Goal: Transaction & Acquisition: Purchase product/service

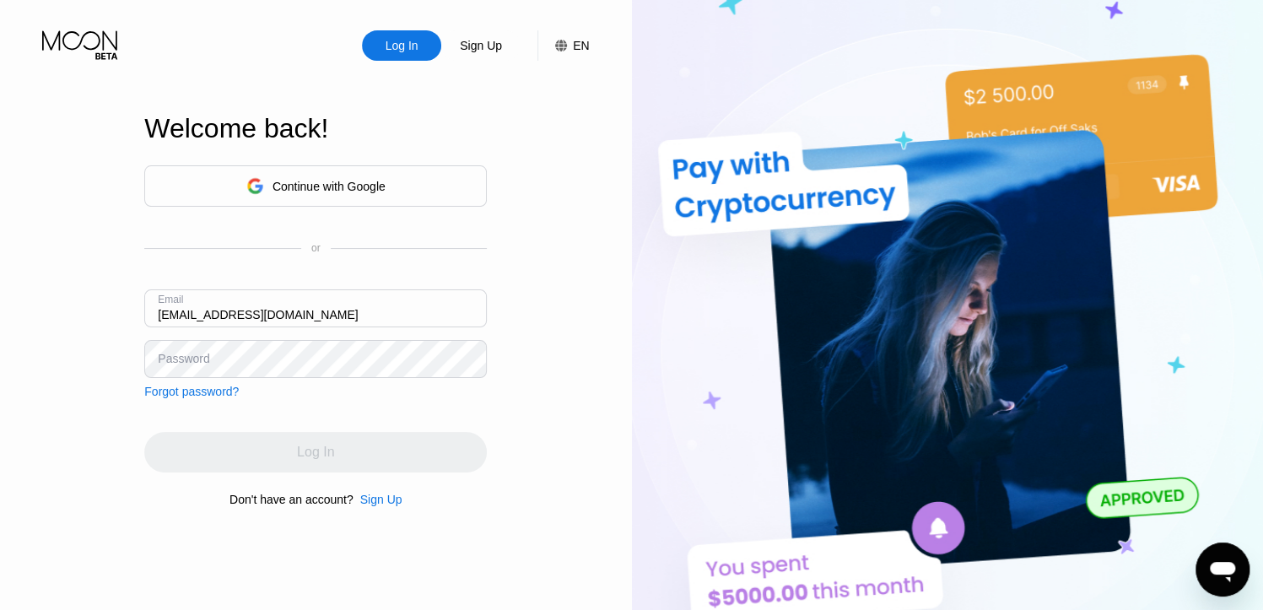
type input "Bilibtht4t@tutanota.com"
click at [171, 353] on div "Password" at bounding box center [183, 358] width 51 height 13
click at [179, 362] on div "Password" at bounding box center [183, 358] width 51 height 13
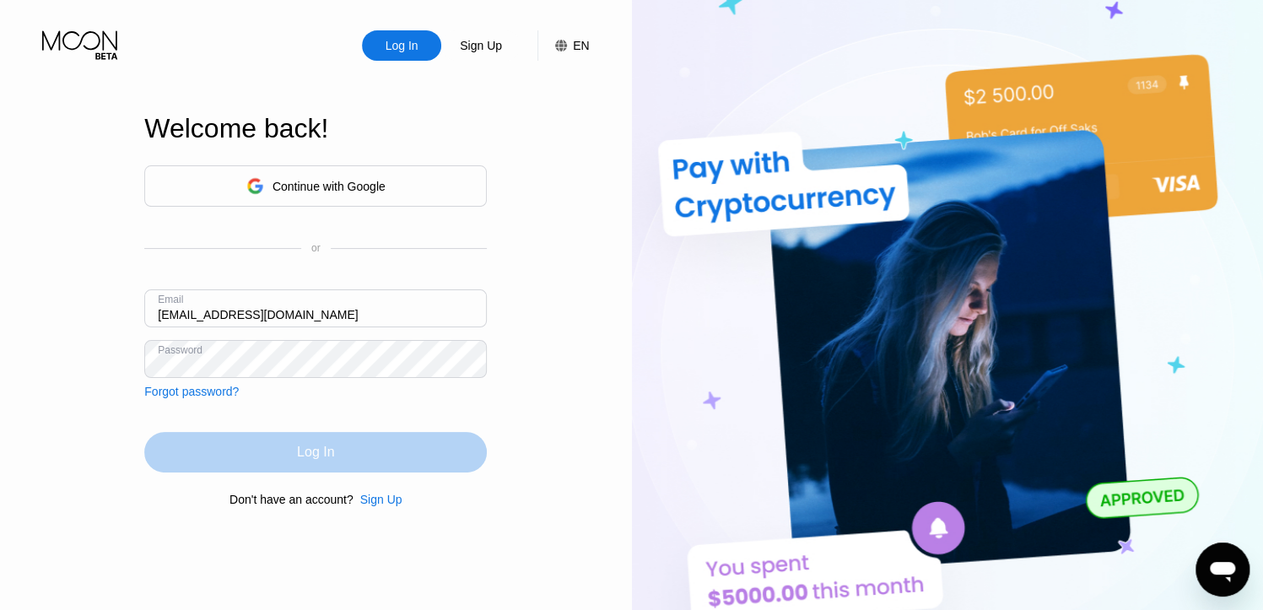
click at [289, 450] on div "Log In" at bounding box center [315, 452] width 342 height 40
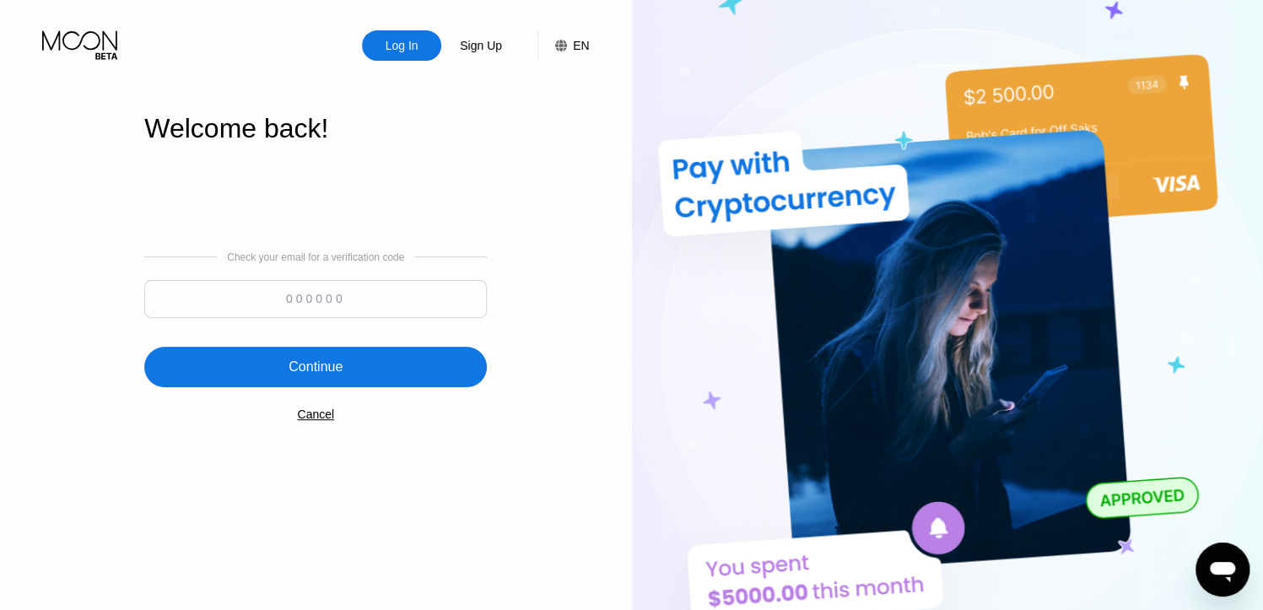
click at [374, 300] on input at bounding box center [315, 299] width 342 height 38
paste input "580574"
type input "580574"
click at [369, 368] on div "Continue" at bounding box center [315, 367] width 342 height 40
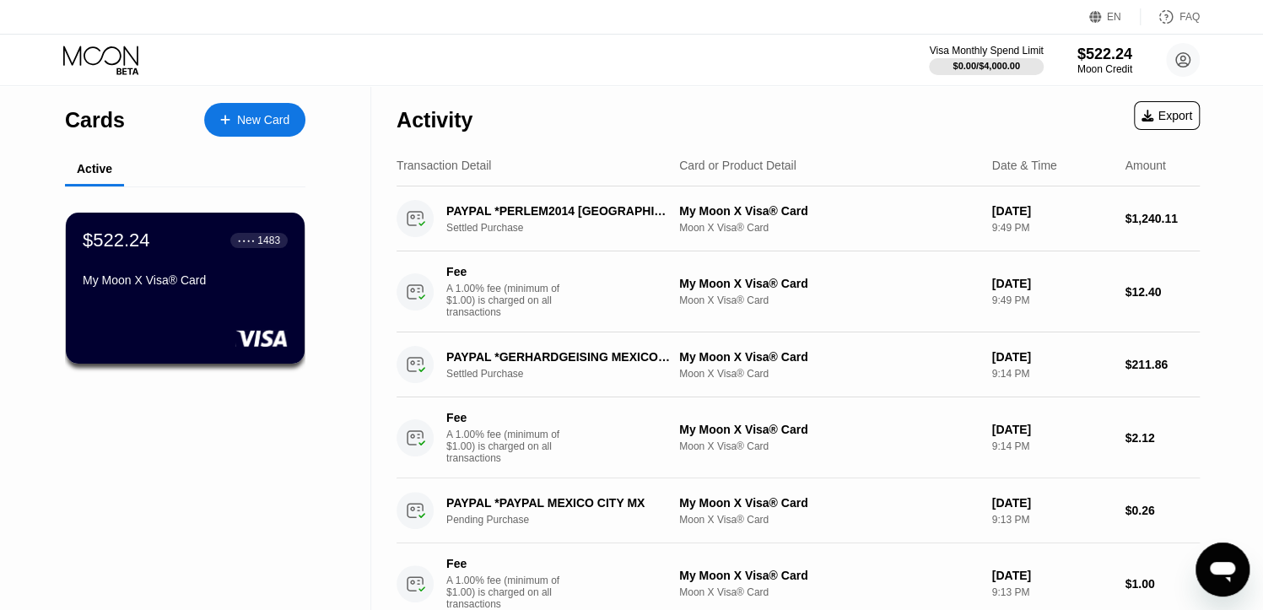
click at [731, 62] on div "Visa Monthly Spend Limit $0.00 / $4,000.00 $522.24 Moon Credit bilibtht4t@tutan…" at bounding box center [631, 60] width 1263 height 51
click at [722, 96] on div "Activity Export" at bounding box center [797, 115] width 803 height 59
click at [629, 76] on div "Visa Monthly Spend Limit $0.00 / $4,000.00 $522.24 Moon Credit bilibtht4t@tutan…" at bounding box center [631, 60] width 1263 height 51
click at [806, 98] on div "Activity Export" at bounding box center [797, 115] width 803 height 59
drag, startPoint x: 676, startPoint y: 88, endPoint x: 363, endPoint y: 122, distance: 314.8
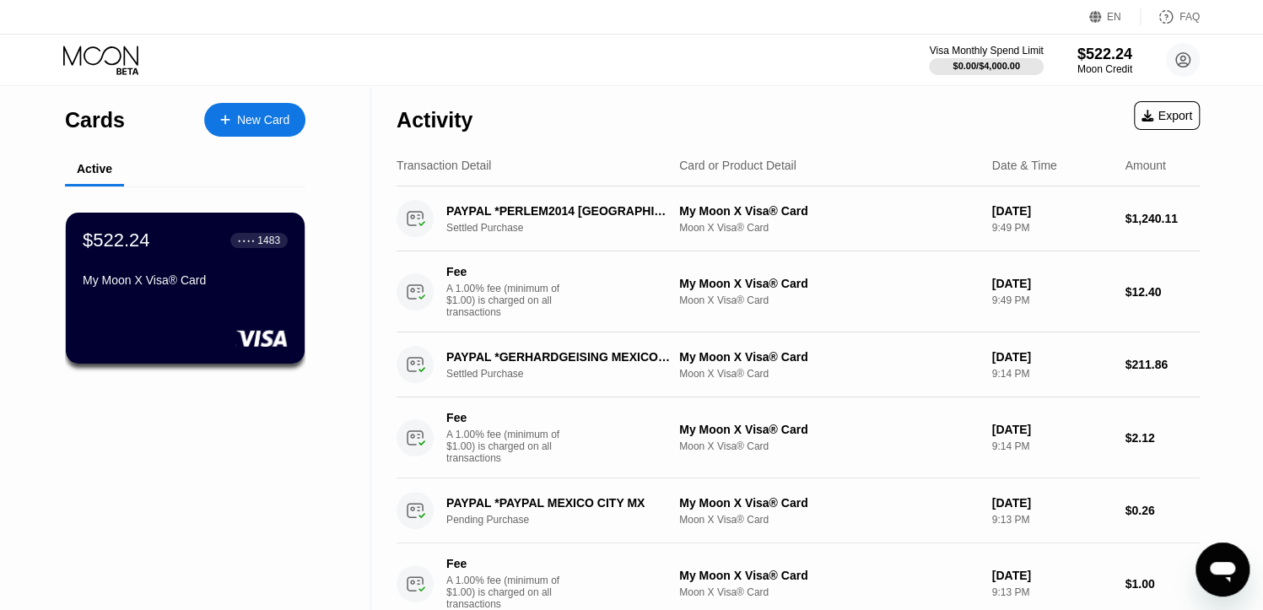
click at [670, 86] on div "Activity Export" at bounding box center [797, 115] width 803 height 59
click at [998, 49] on div "Visa Monthly Spend Limit" at bounding box center [986, 51] width 116 height 12
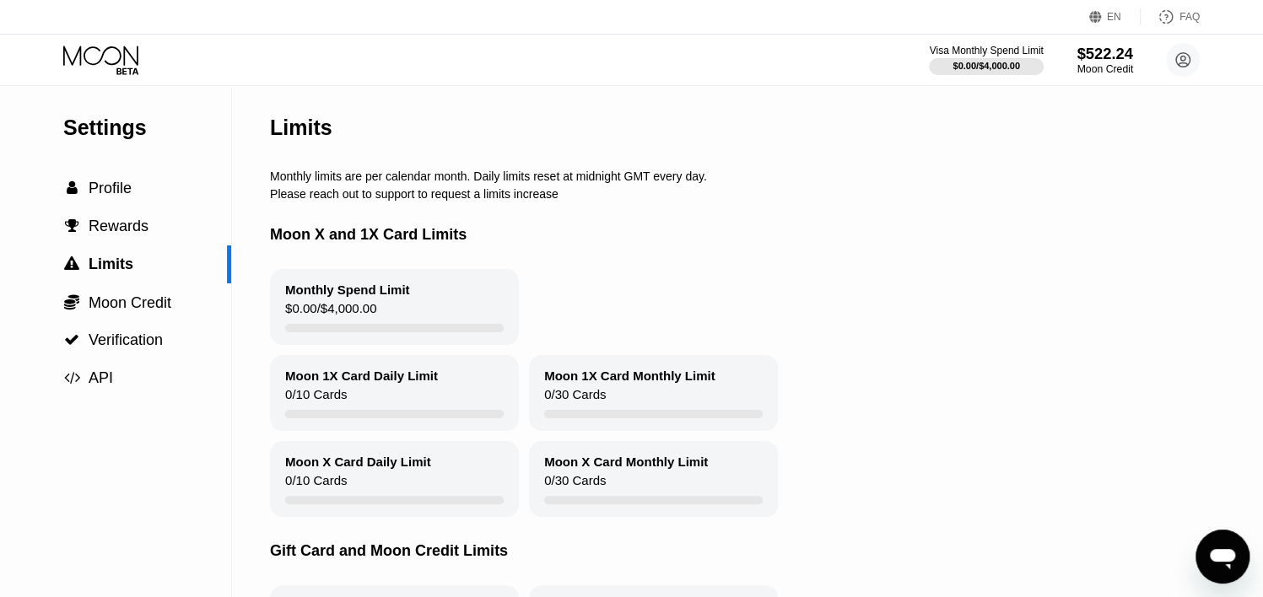
click at [1108, 54] on div "$522.24" at bounding box center [1104, 54] width 57 height 18
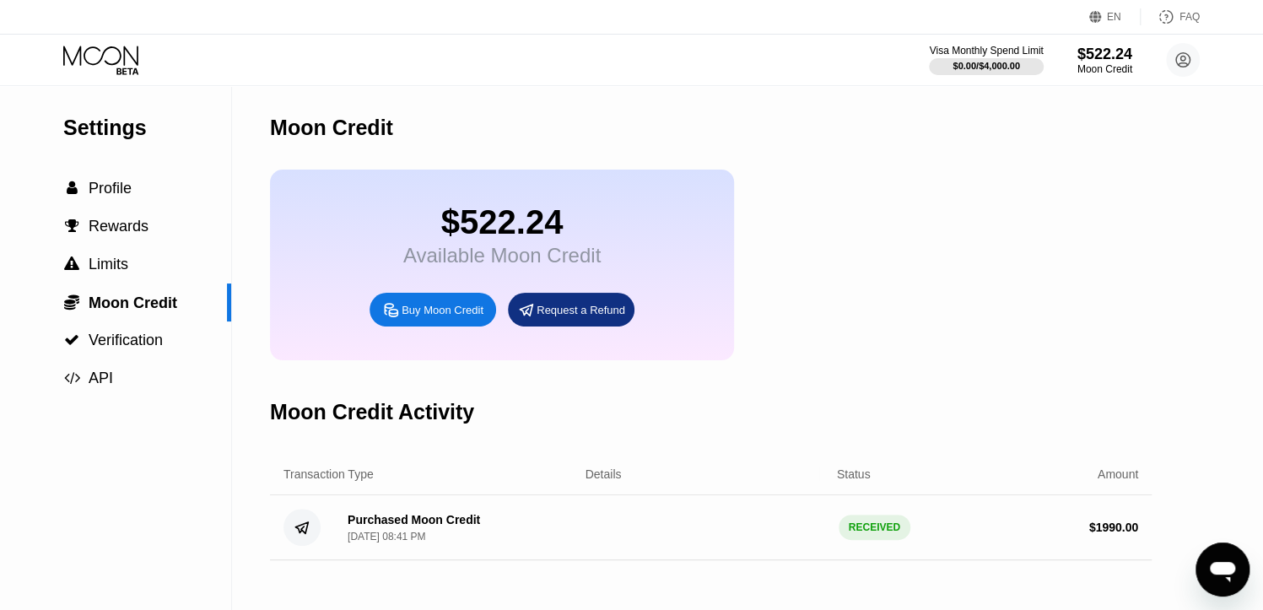
click at [439, 317] on div "Buy Moon Credit" at bounding box center [442, 310] width 82 height 14
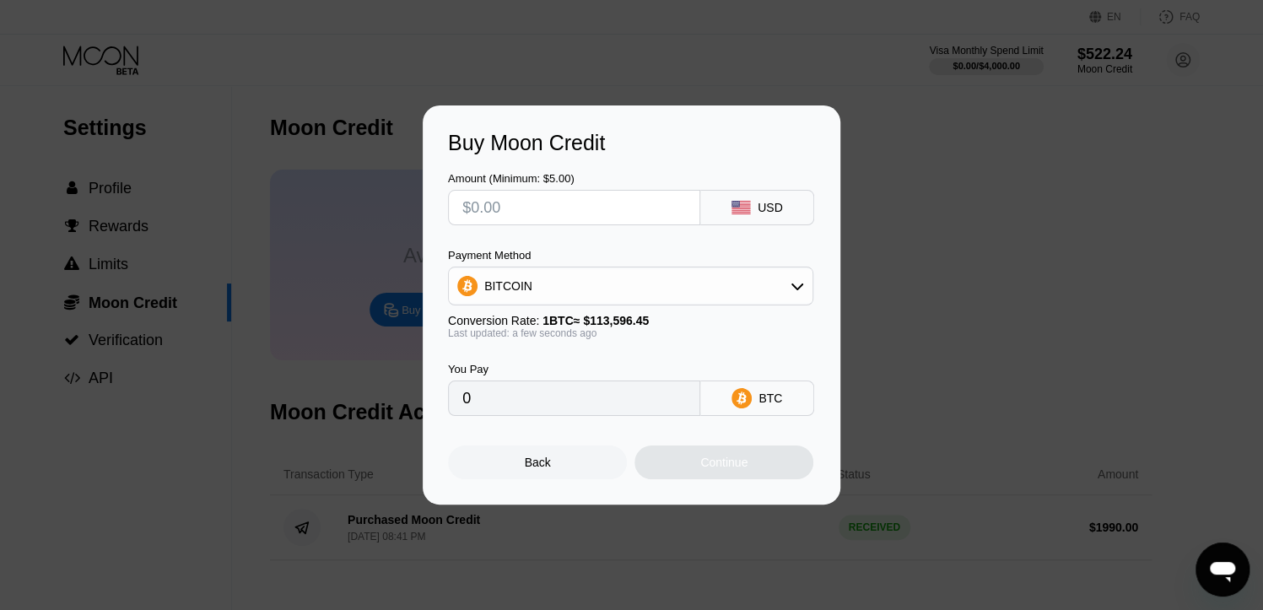
click at [493, 408] on input "0" at bounding box center [573, 398] width 223 height 34
drag, startPoint x: 503, startPoint y: 406, endPoint x: 460, endPoint y: 401, distance: 42.4
click at [462, 401] on input "0" at bounding box center [573, 398] width 223 height 34
click at [511, 206] on input "text" at bounding box center [573, 208] width 223 height 34
type input "$1"
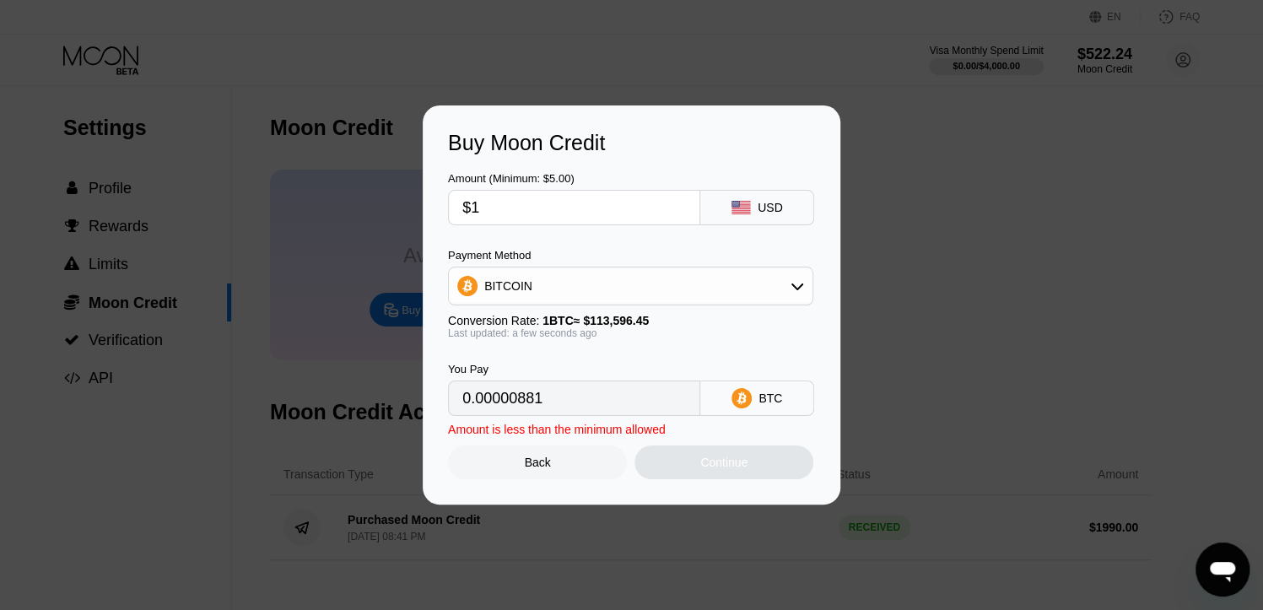
type input "0.00000881"
type input "$19"
type input "0.00016726"
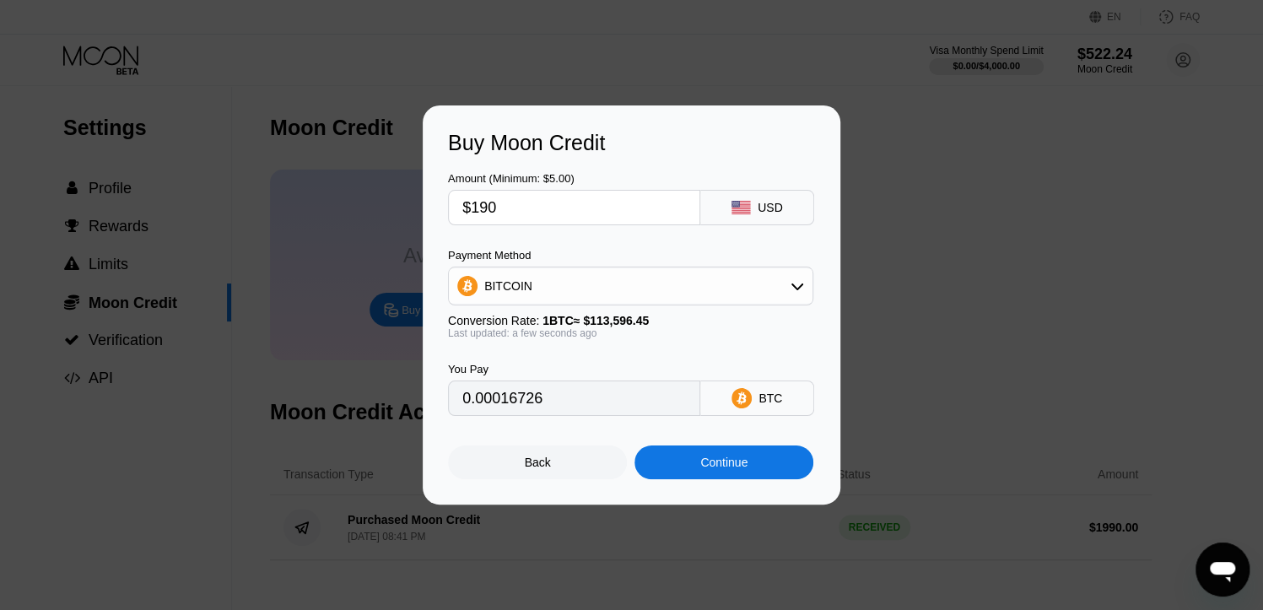
type input "$1900"
type input "0.01672588"
type input "$1900"
drag, startPoint x: 719, startPoint y: 469, endPoint x: 705, endPoint y: 405, distance: 65.5
click at [718, 469] on div "Continue" at bounding box center [723, 461] width 47 height 13
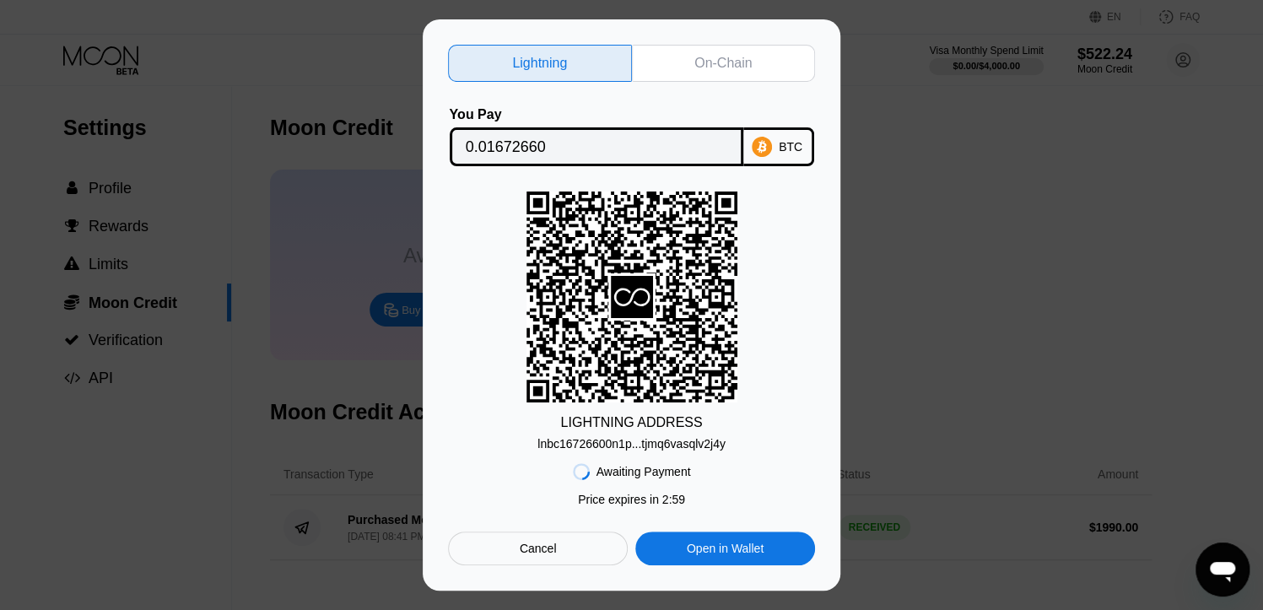
click at [539, 150] on input "0.01672660" at bounding box center [596, 147] width 261 height 34
click at [709, 63] on div "On-Chain" at bounding box center [722, 63] width 57 height 17
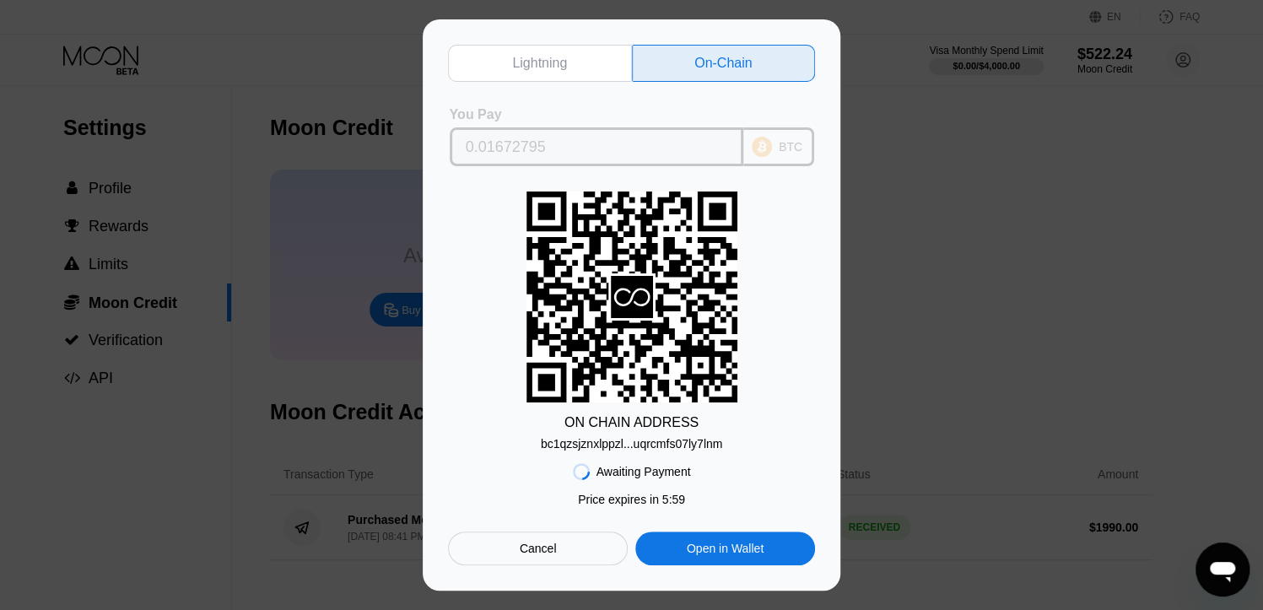
click at [550, 143] on input "0.01672795" at bounding box center [596, 147] width 261 height 34
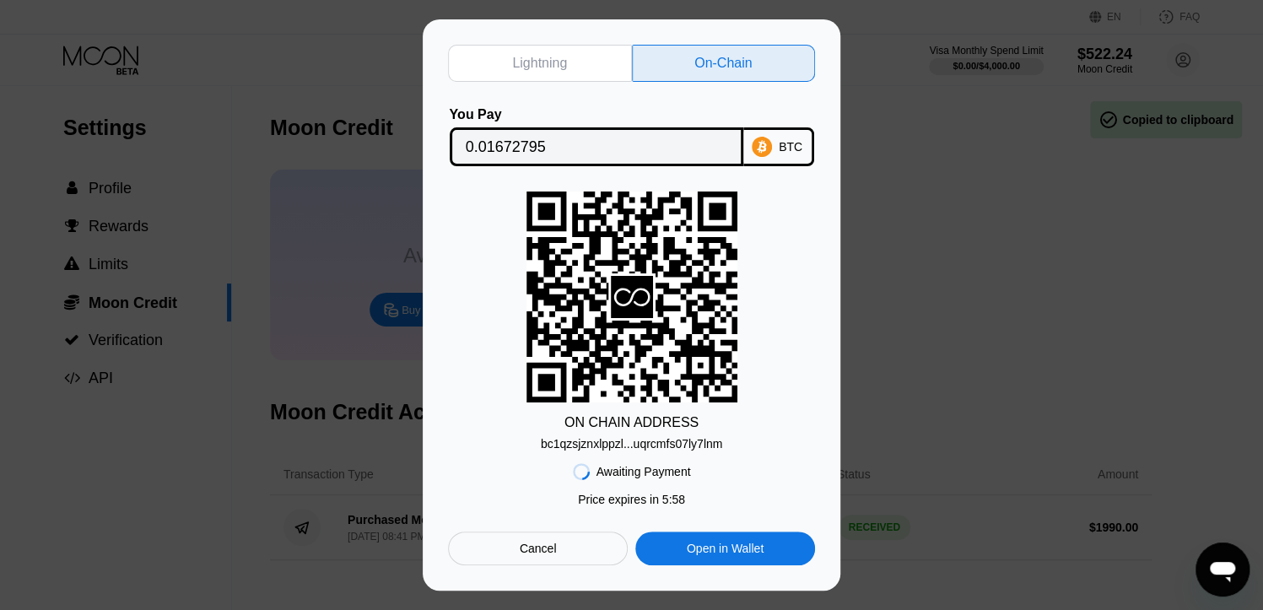
click at [550, 143] on input "0.01672795" at bounding box center [596, 147] width 261 height 34
click at [635, 442] on div "bc1qzsjznxlppzl...uqrcmfs07ly7lnm" at bounding box center [632, 443] width 182 height 13
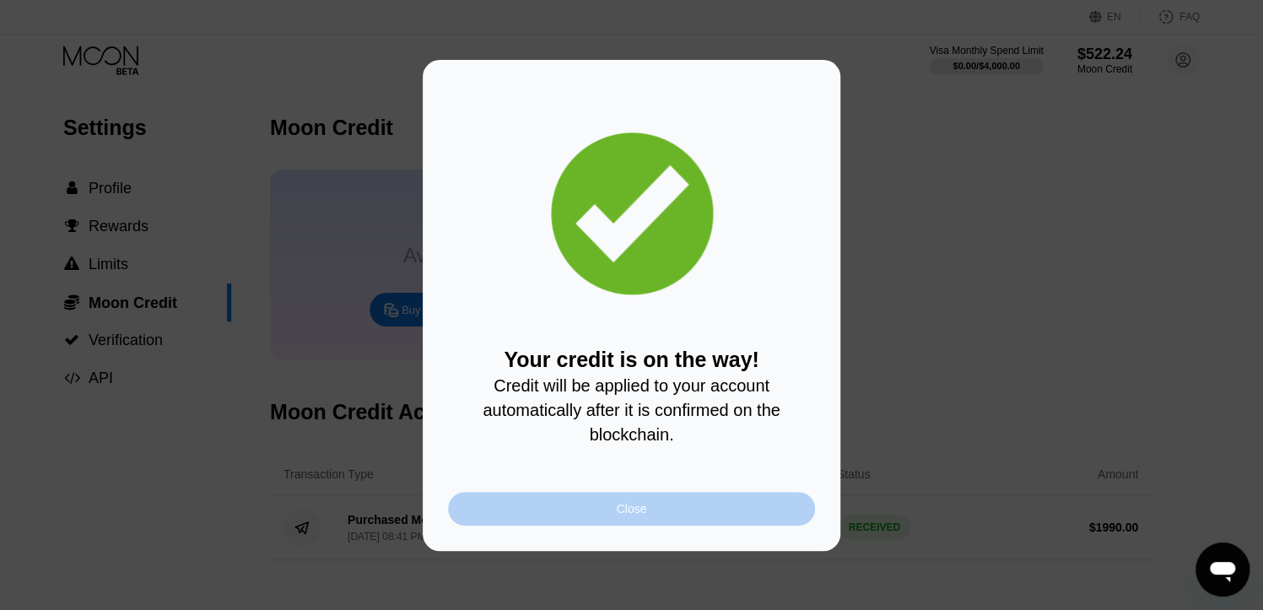
click at [658, 520] on div "Close" at bounding box center [631, 509] width 367 height 34
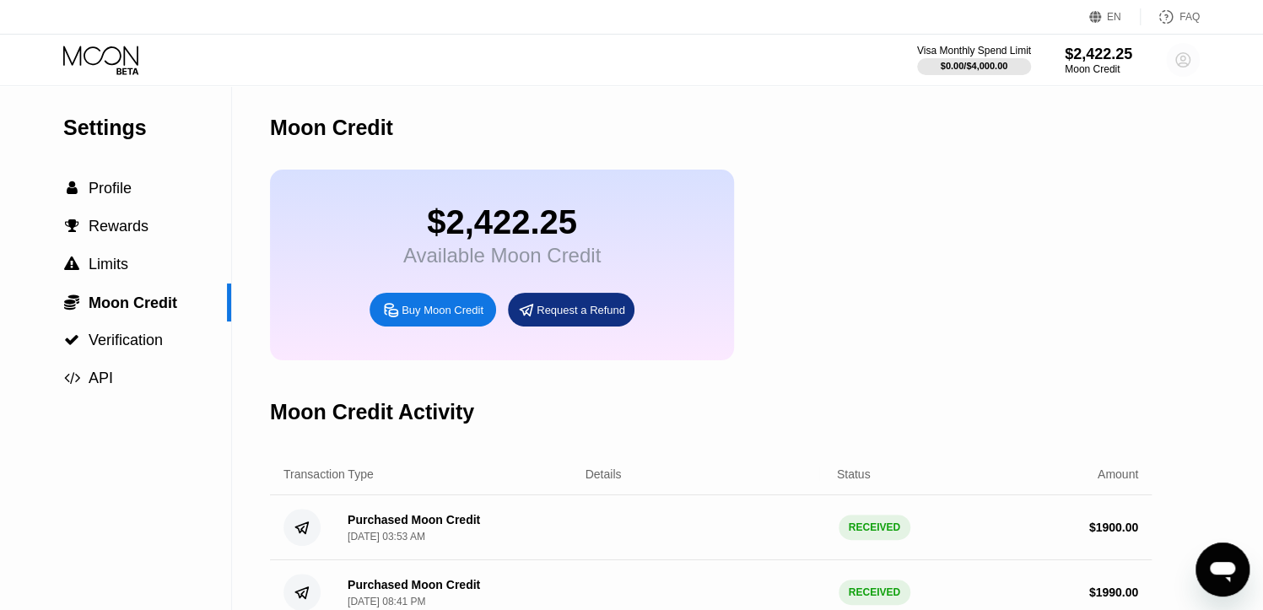
click at [1186, 57] on circle at bounding box center [1183, 60] width 34 height 34
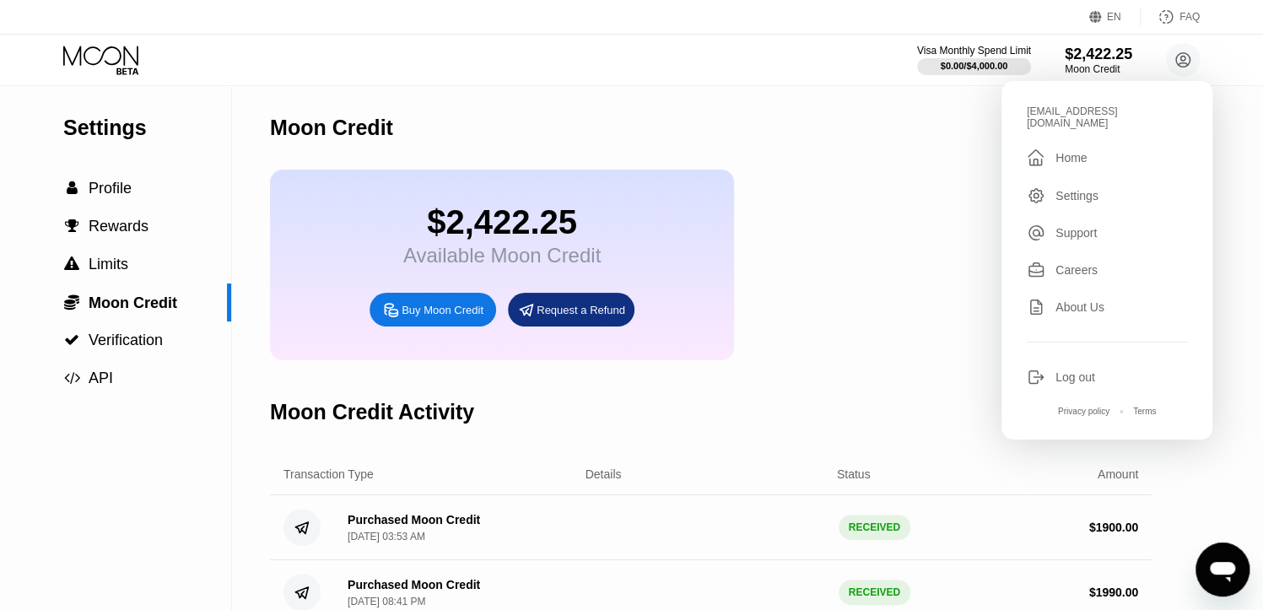
click at [888, 178] on div "$2,422.25 Available Moon Credit Buy Moon Credit Request a Refund" at bounding box center [710, 265] width 881 height 191
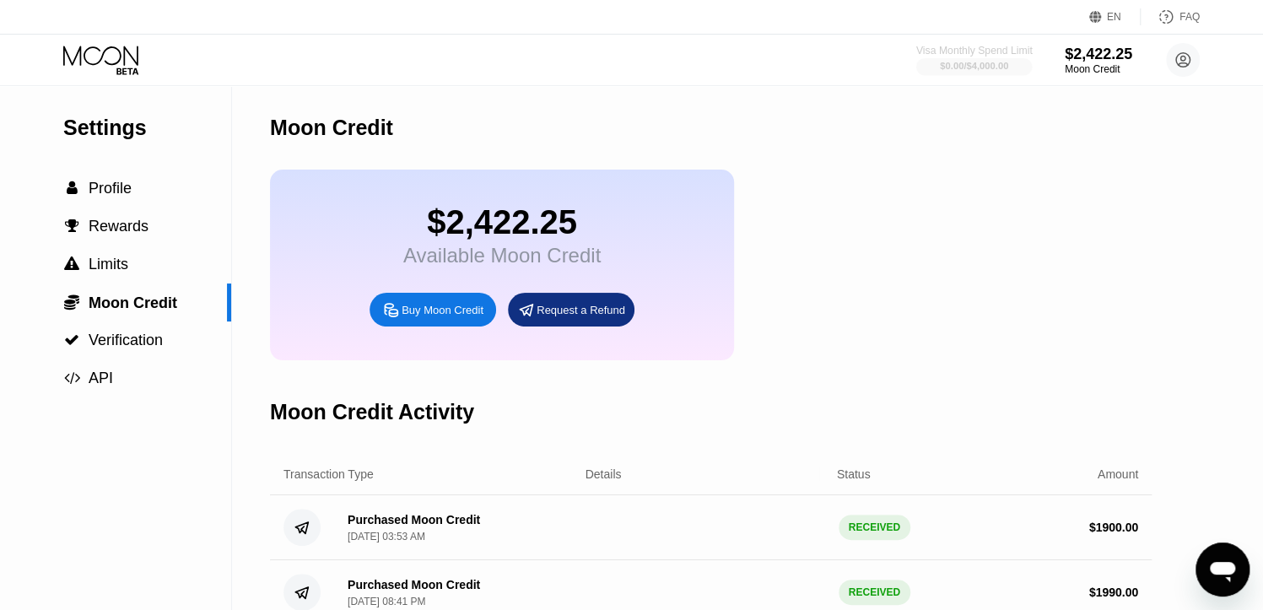
click at [977, 68] on div "$0.00 / $4,000.00" at bounding box center [974, 66] width 68 height 10
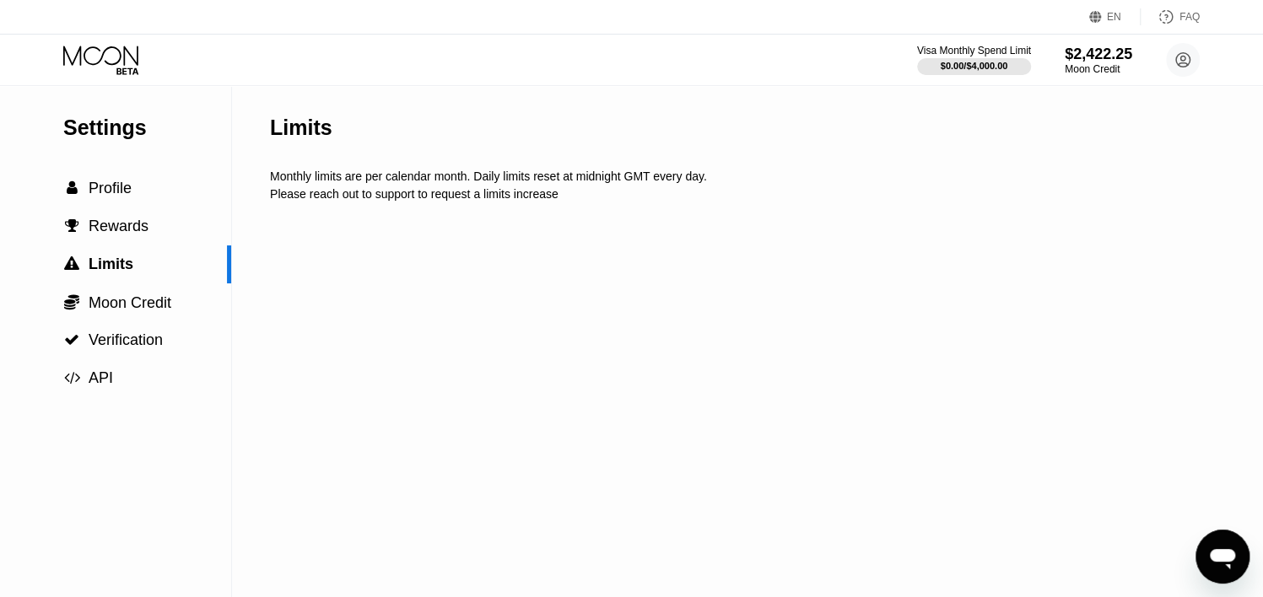
click at [100, 68] on icon at bounding box center [102, 61] width 78 height 30
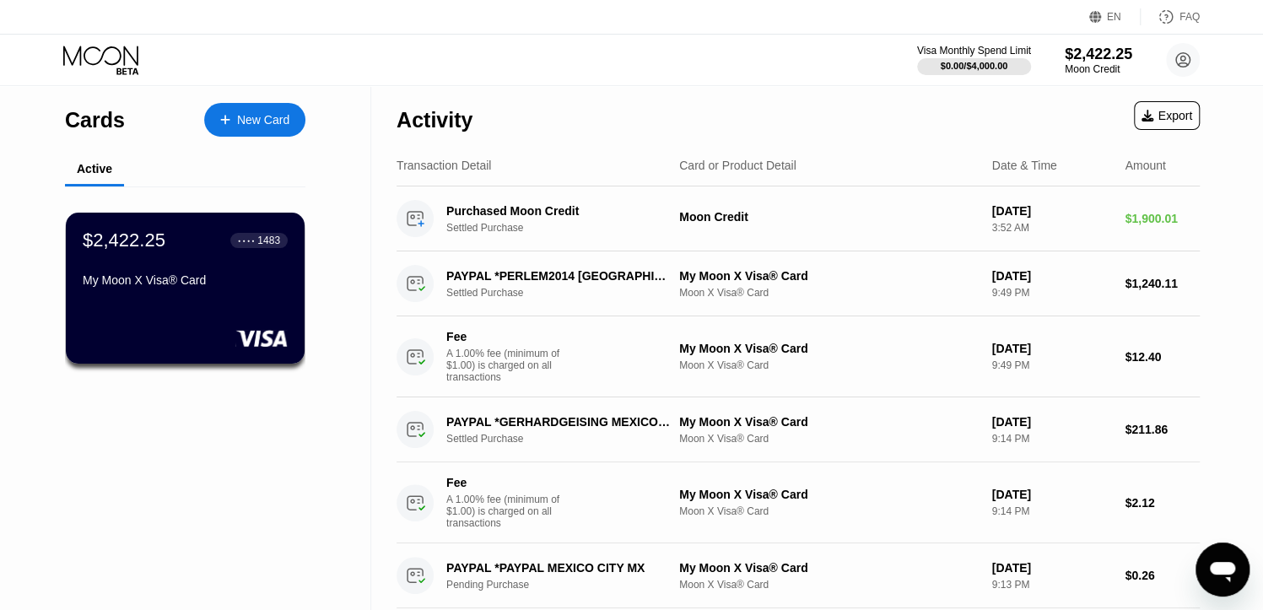
click at [724, 52] on div "Visa Monthly Spend Limit $0.00 / $4,000.00 $2,422.25 Moon Credit bilibtht4t@tut…" at bounding box center [631, 60] width 1263 height 51
click at [714, 32] on div "EN Language Select an item Save FAQ" at bounding box center [631, 17] width 1263 height 35
click at [1180, 63] on icon at bounding box center [1183, 60] width 34 height 34
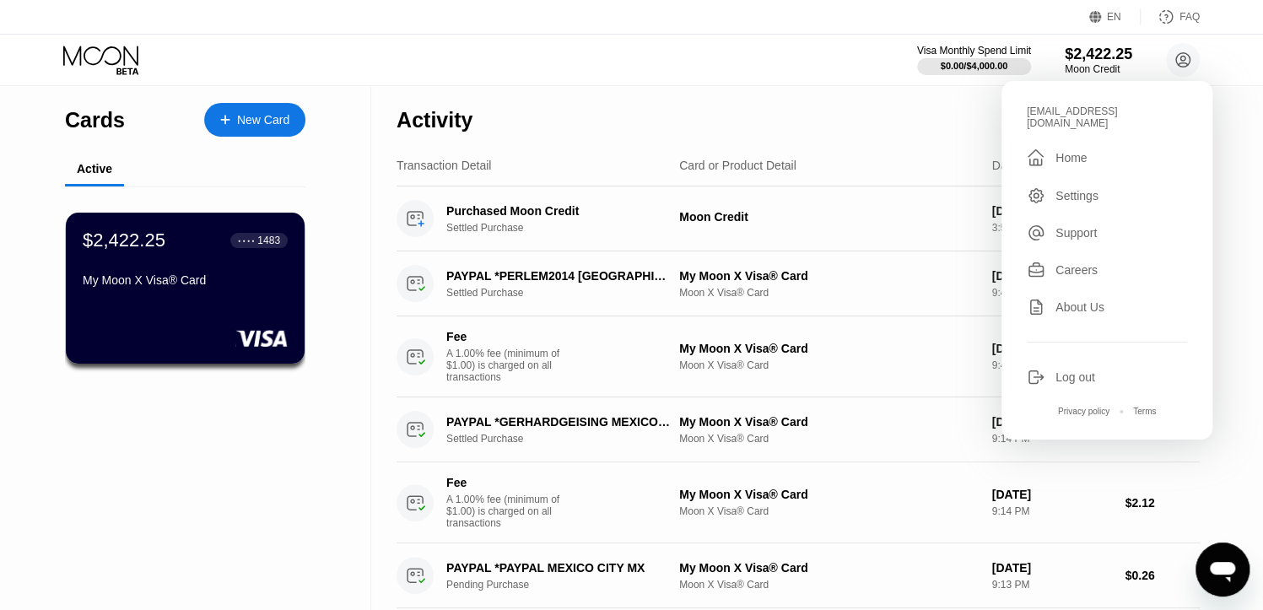
click at [1069, 376] on div "[EMAIL_ADDRESS][DOMAIN_NAME]  Home Settings Support Careers About Us Log out P…" at bounding box center [1106, 260] width 211 height 358
click at [1069, 370] on div "Log out" at bounding box center [1075, 376] width 40 height 13
click at [1081, 370] on div "Log out" at bounding box center [1075, 376] width 40 height 13
click at [1095, 371] on div "Log out" at bounding box center [1106, 377] width 160 height 19
